Goal: Task Accomplishment & Management: Use online tool/utility

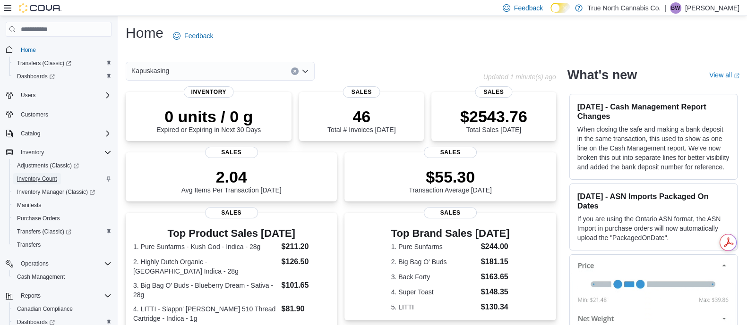
click at [25, 175] on span "Inventory Count" at bounding box center [37, 179] width 40 height 8
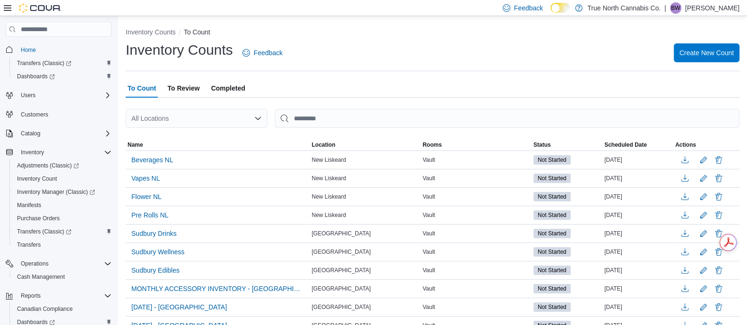
click at [201, 86] on button "To Review" at bounding box center [183, 88] width 36 height 19
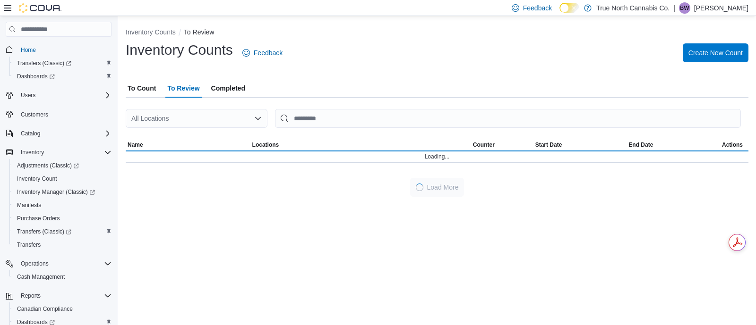
click at [192, 108] on div at bounding box center [437, 103] width 622 height 11
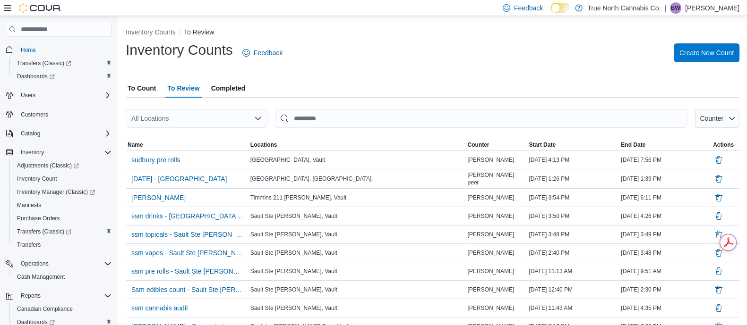
drag, startPoint x: 194, startPoint y: 119, endPoint x: 201, endPoint y: 114, distance: 8.3
click at [197, 118] on div "All Locations" at bounding box center [197, 118] width 142 height 19
click at [259, 119] on icon "Open list of options" at bounding box center [258, 119] width 8 height 8
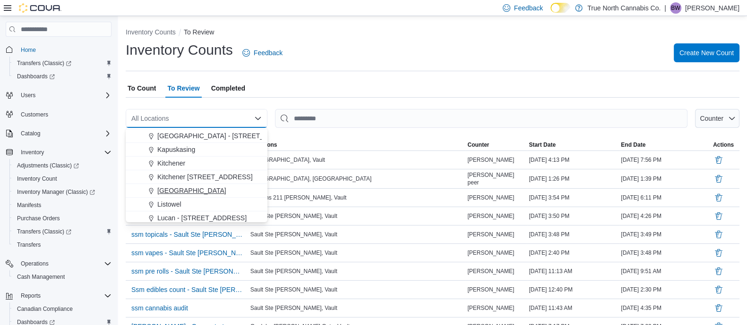
scroll to position [295, 0]
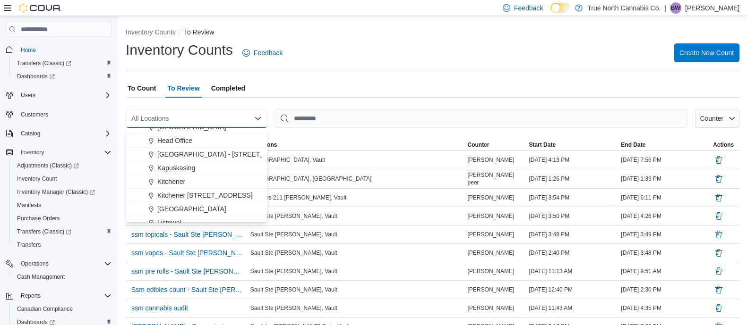
click at [186, 169] on span "Kapuskasing" at bounding box center [176, 167] width 38 height 9
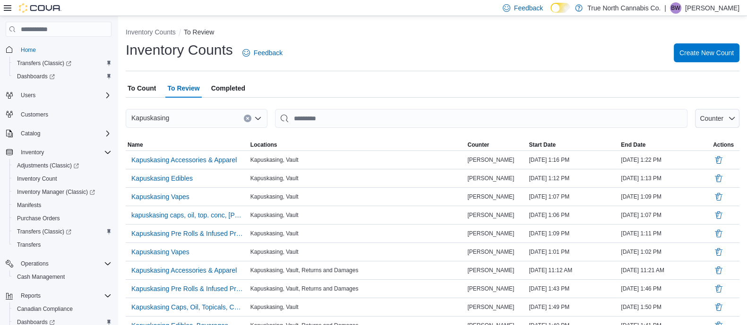
click at [215, 84] on span "Completed" at bounding box center [228, 88] width 34 height 19
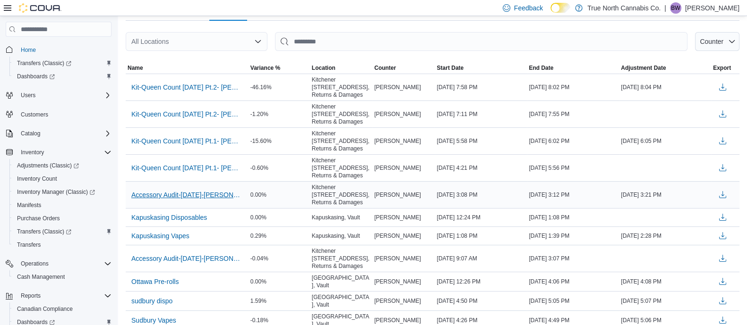
scroll to position [59, 0]
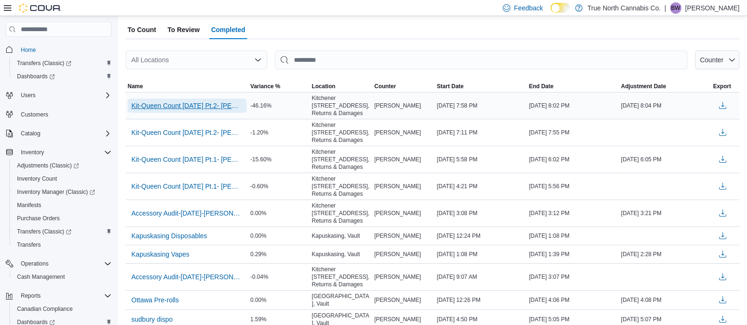
click at [219, 109] on span "Kit-Queen Count [DATE] Pt.2- [PERSON_NAME] - Recount" at bounding box center [186, 105] width 111 height 9
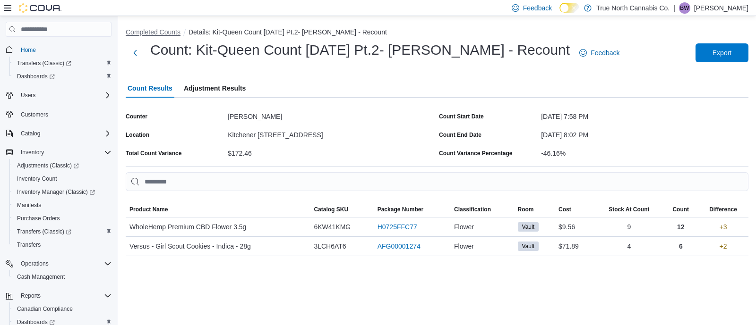
click at [157, 33] on button "Completed Counts" at bounding box center [153, 32] width 55 height 8
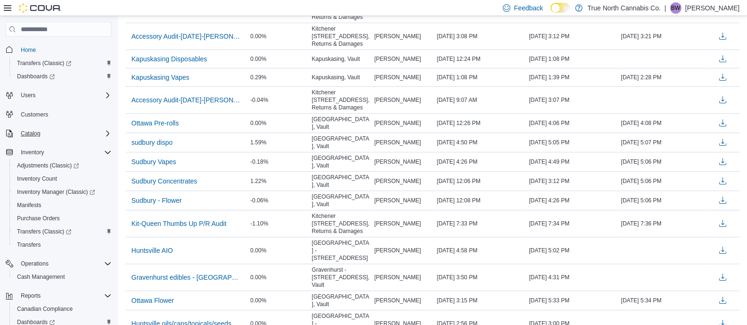
scroll to position [69, 0]
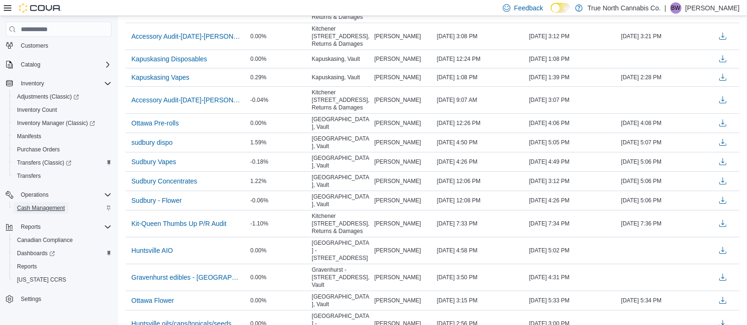
click at [45, 204] on span "Cash Management" at bounding box center [41, 208] width 48 height 8
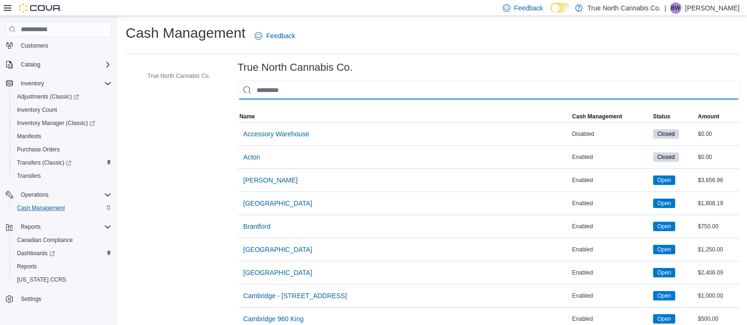
click at [347, 95] on input "This is a search bar. As you type, the results lower in the page will automatic…" at bounding box center [488, 90] width 501 height 19
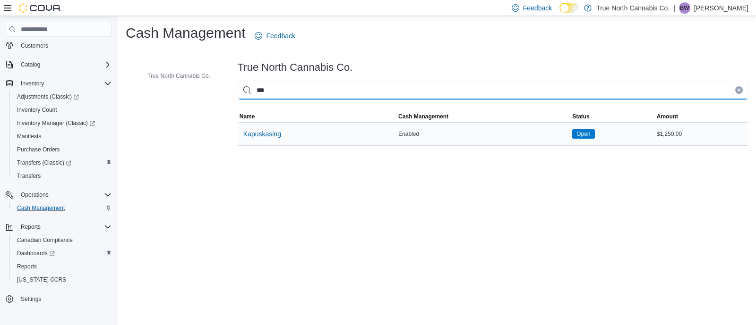
type input "***"
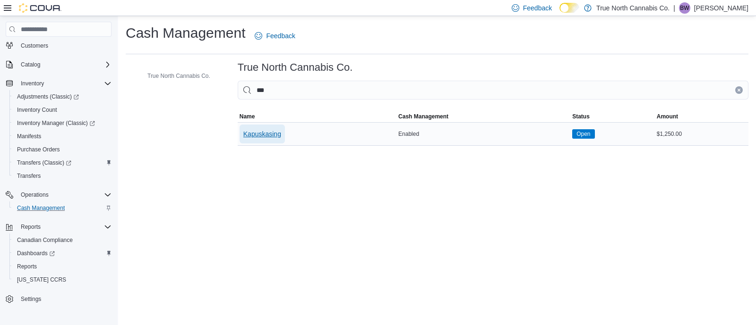
click at [265, 132] on span "Kapuskasing" at bounding box center [262, 133] width 38 height 9
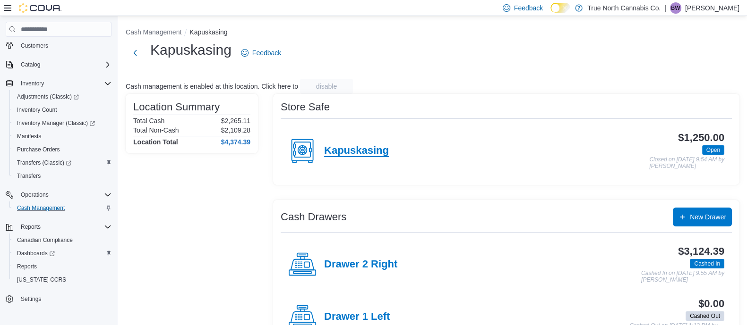
click at [333, 145] on h4 "Kapuskasing" at bounding box center [356, 151] width 65 height 12
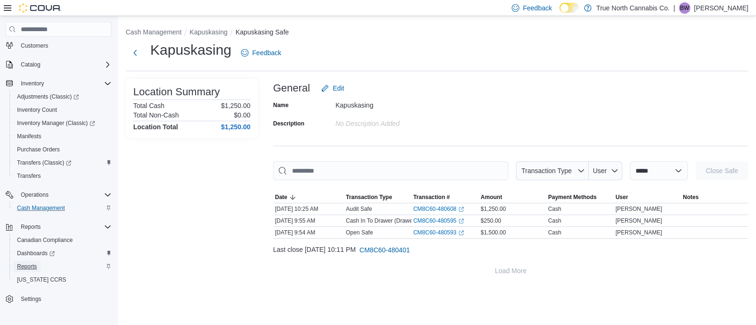
click at [29, 263] on span "Reports" at bounding box center [27, 267] width 20 height 8
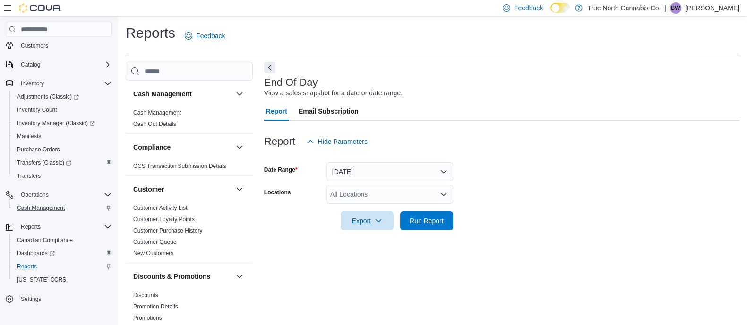
scroll to position [7, 0]
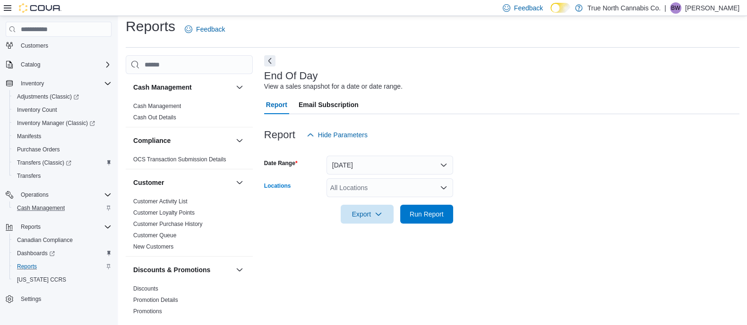
click at [395, 183] on div "All Locations" at bounding box center [389, 187] width 127 height 19
type input "***"
click at [382, 197] on button "Kapuskasing" at bounding box center [389, 204] width 127 height 14
click at [505, 229] on div at bounding box center [501, 229] width 475 height 11
click at [436, 209] on span "Run Report" at bounding box center [426, 213] width 34 height 9
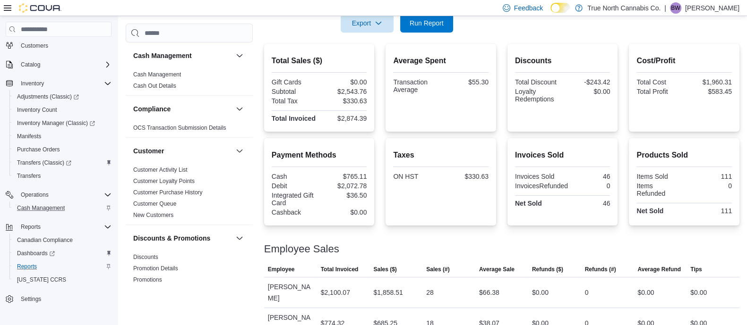
scroll to position [207, 0]
